Goal: Navigation & Orientation: Find specific page/section

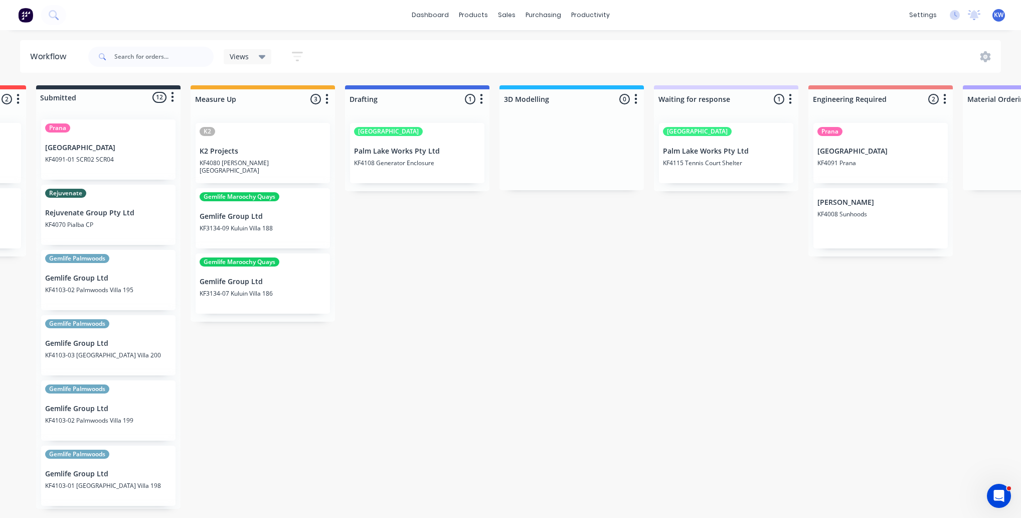
scroll to position [0, 1233]
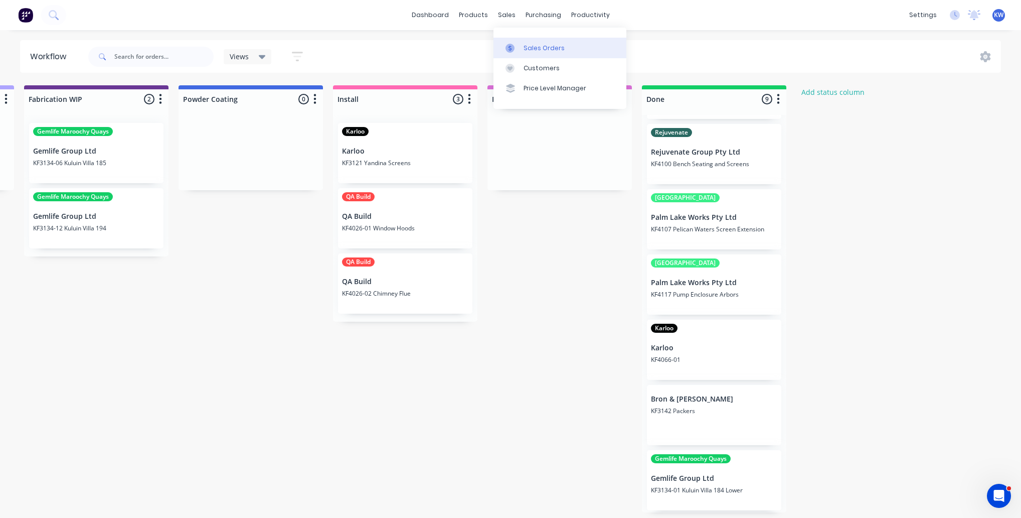
click at [533, 44] on div "Sales Orders" at bounding box center [544, 48] width 41 height 9
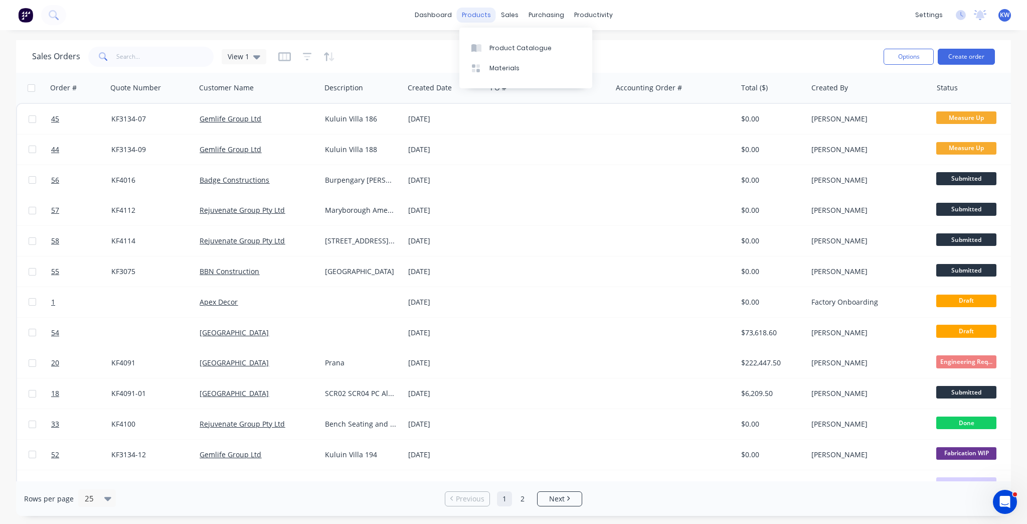
click at [465, 22] on div "products" at bounding box center [476, 15] width 39 height 15
click at [422, 10] on link "dashboard" at bounding box center [433, 15] width 47 height 15
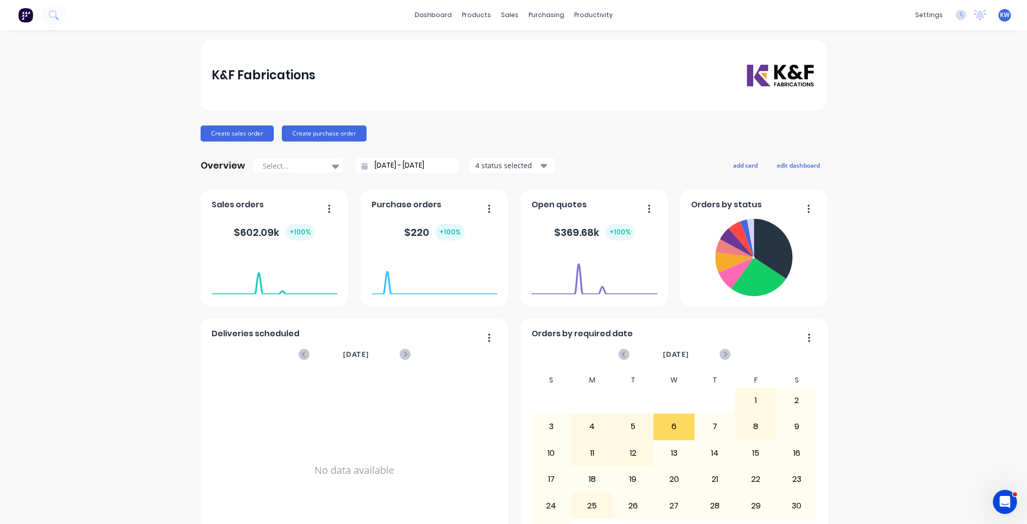
click at [917, 225] on div "K&F Fabrications Create sales order Create purchase order Overview Select... [D…" at bounding box center [513, 302] width 1027 height 524
click at [400, 357] on icon at bounding box center [405, 354] width 11 height 11
click at [302, 352] on icon at bounding box center [303, 354] width 11 height 11
click at [489, 337] on button "button" at bounding box center [485, 338] width 21 height 16
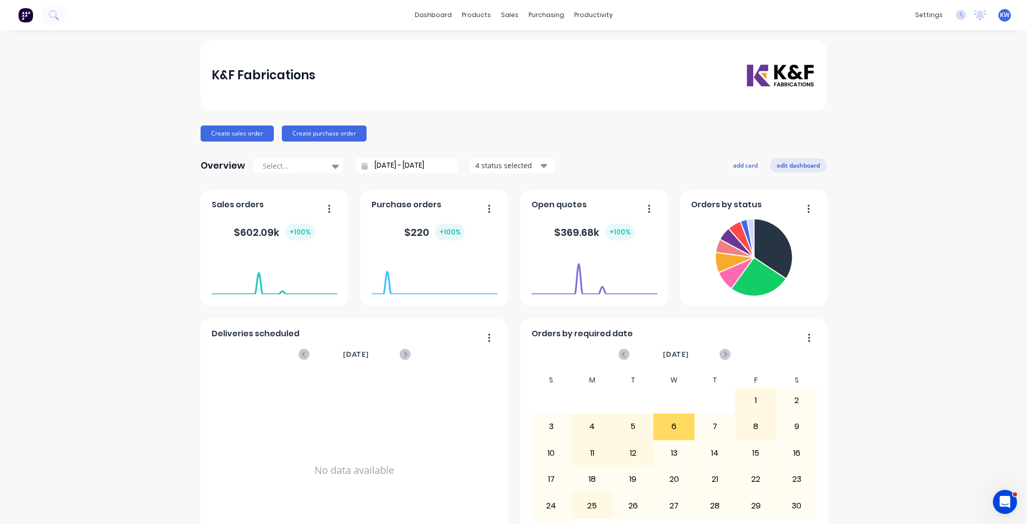
click at [800, 159] on button "edit dashboard" at bounding box center [798, 164] width 56 height 13
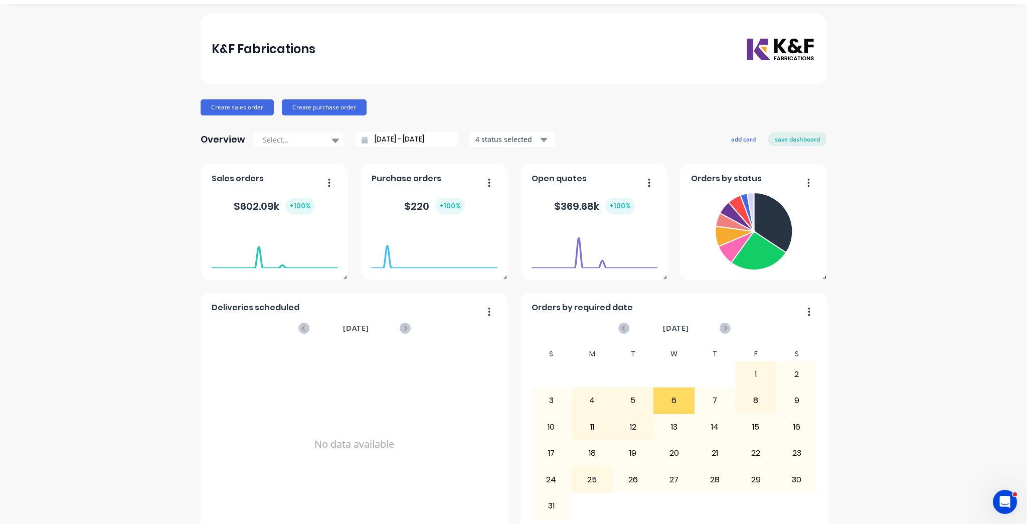
scroll to position [50, 0]
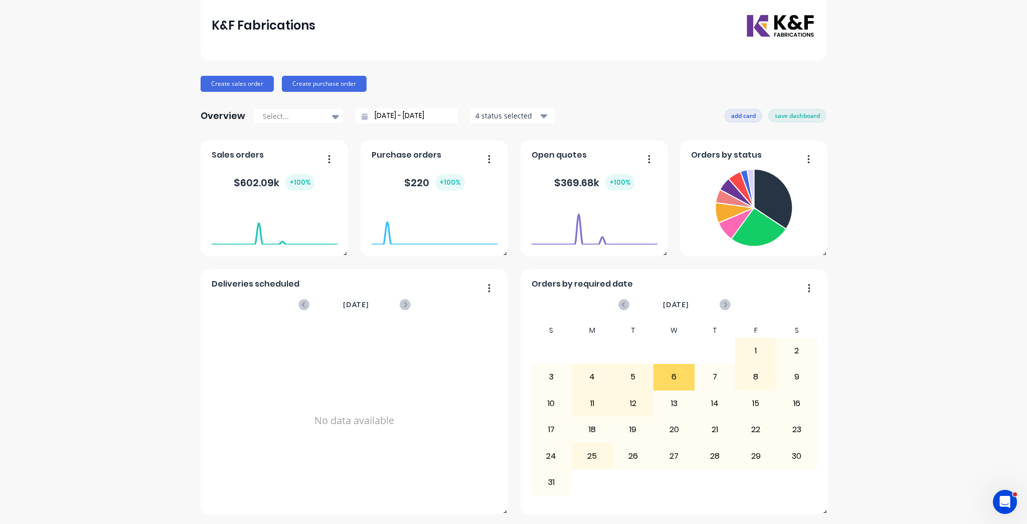
click at [740, 120] on button "add card" at bounding box center [744, 115] width 38 height 13
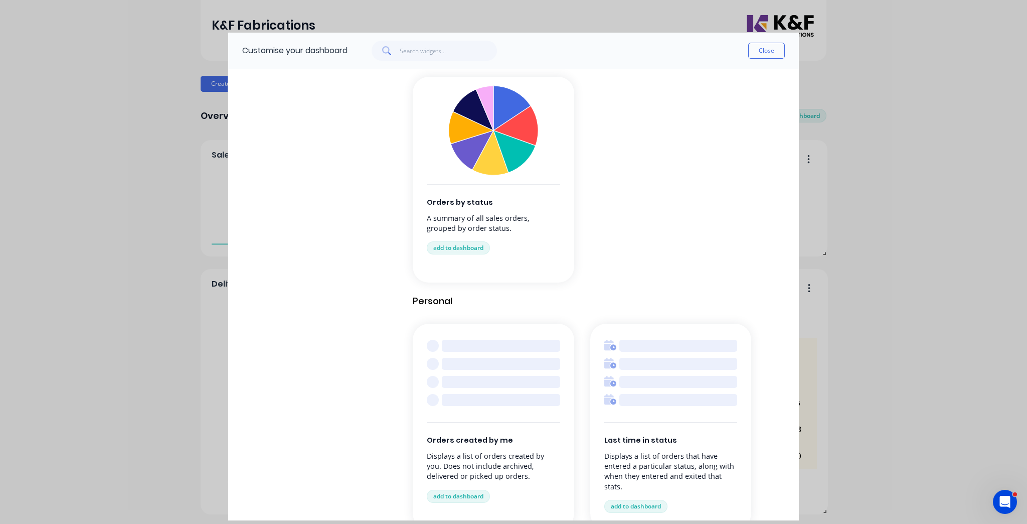
scroll to position [986, 0]
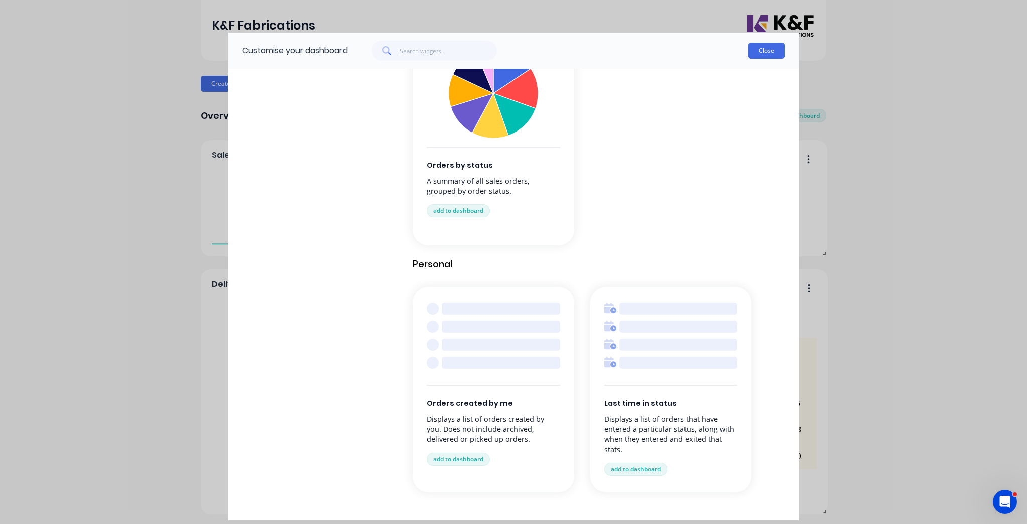
click at [760, 48] on button "Close" at bounding box center [766, 51] width 37 height 16
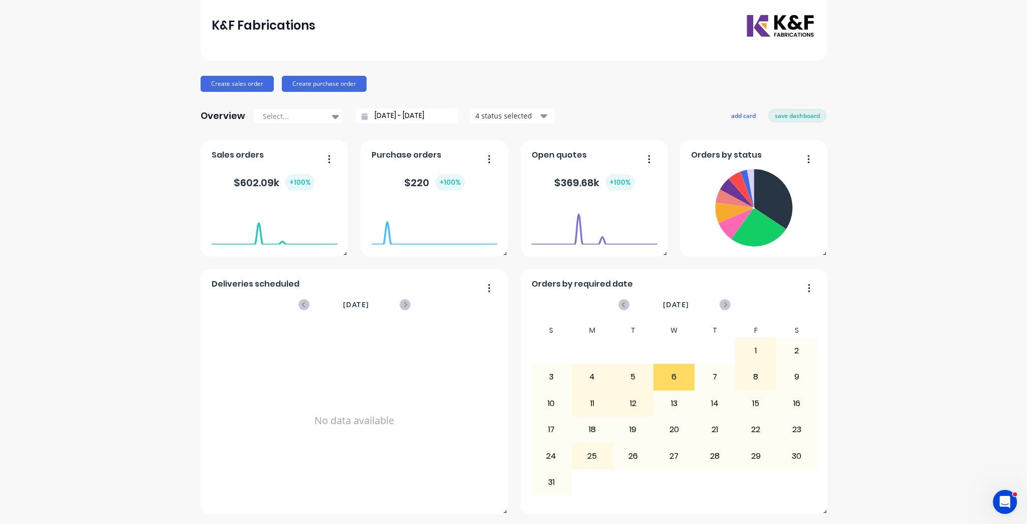
click at [891, 187] on div "K&F Fabrications Create sales order Create purchase order Overview Select... [D…" at bounding box center [513, 252] width 1027 height 524
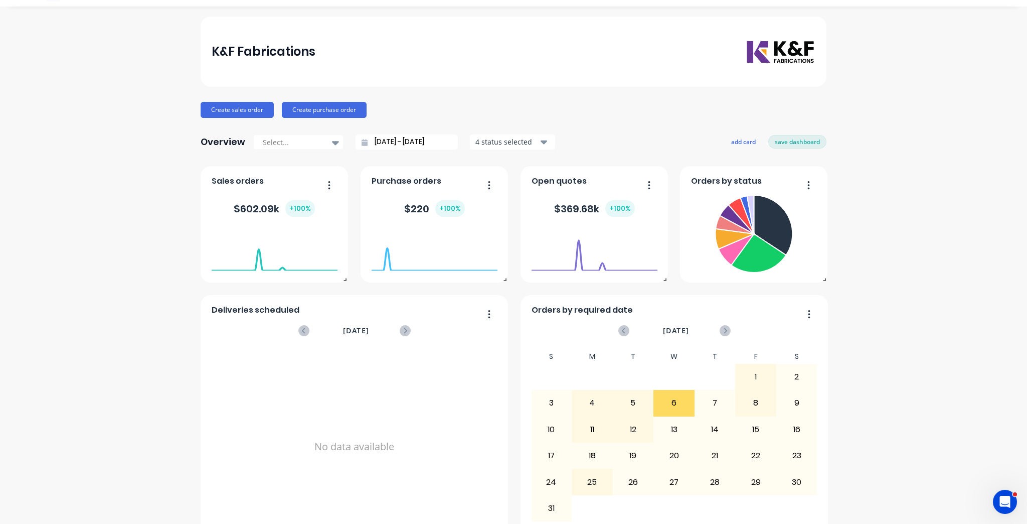
scroll to position [0, 0]
